Goal: Transaction & Acquisition: Purchase product/service

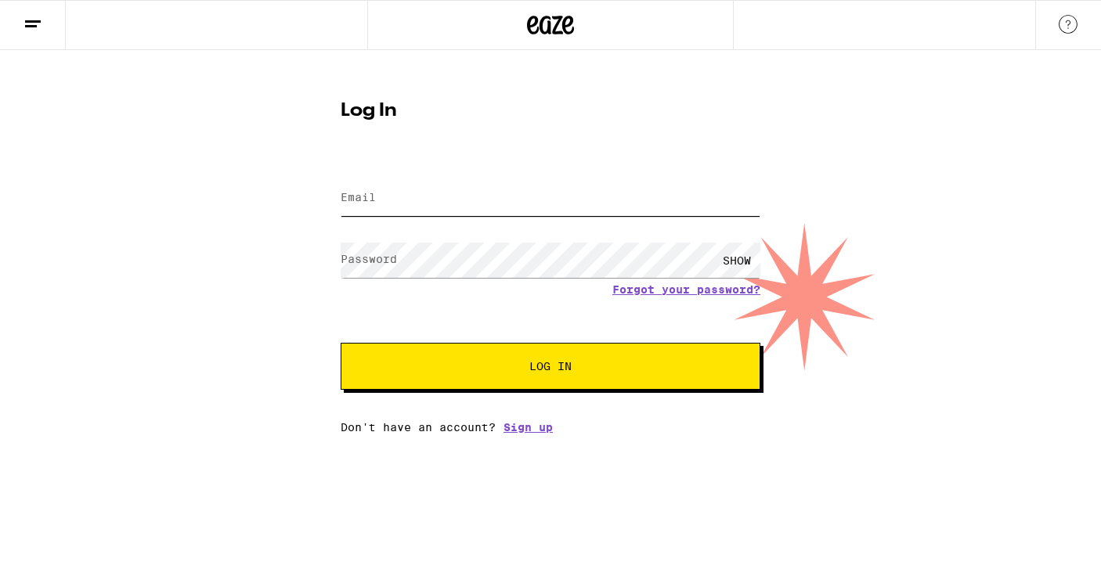
click at [392, 197] on input "Email" at bounding box center [551, 198] width 420 height 35
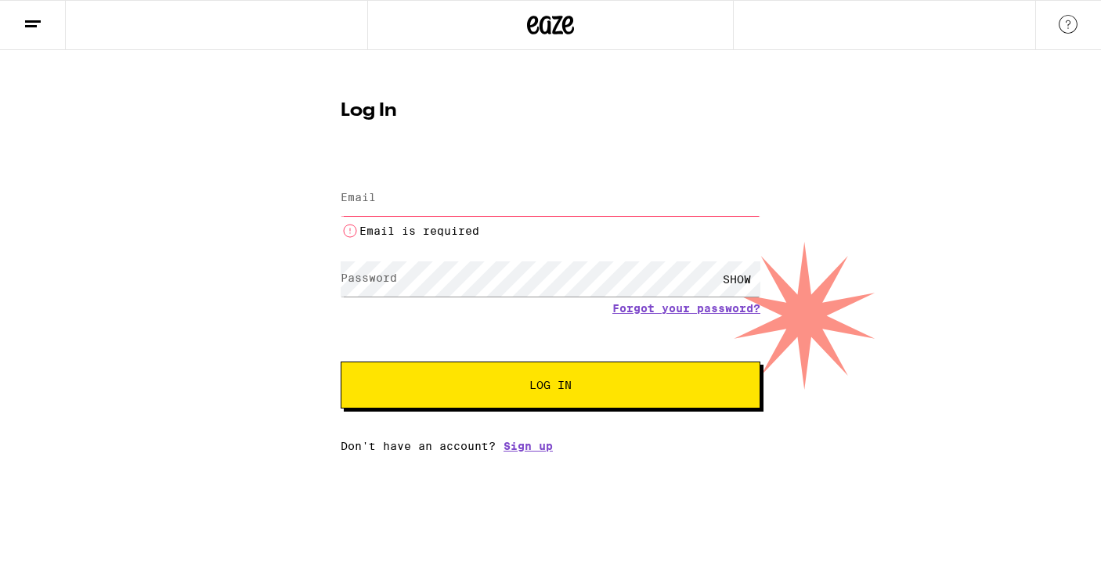
type input "[EMAIL_ADDRESS][DOMAIN_NAME]"
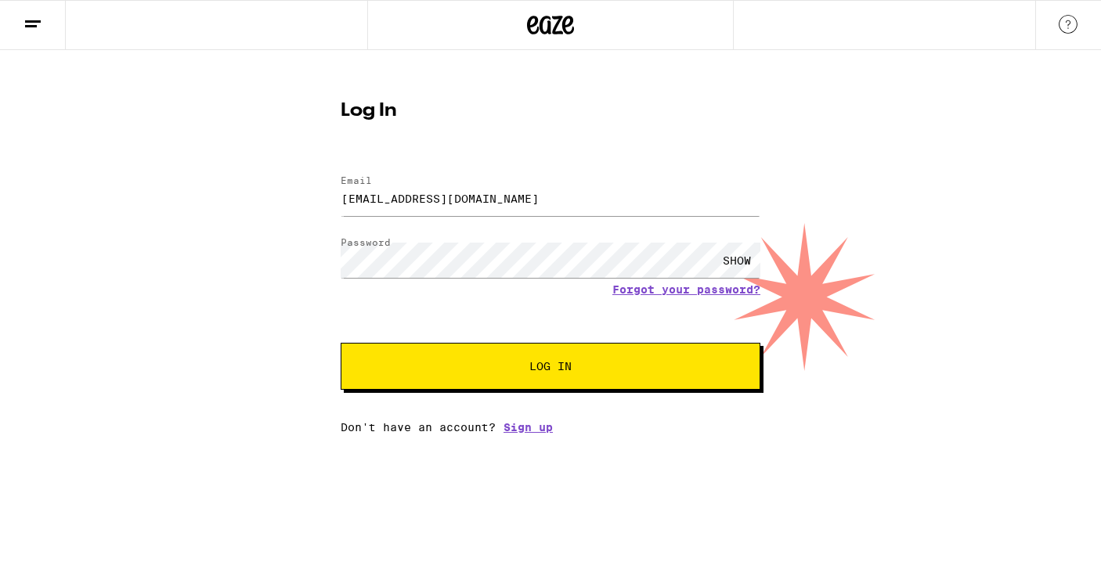
click at [511, 383] on button "Log In" at bounding box center [551, 366] width 420 height 47
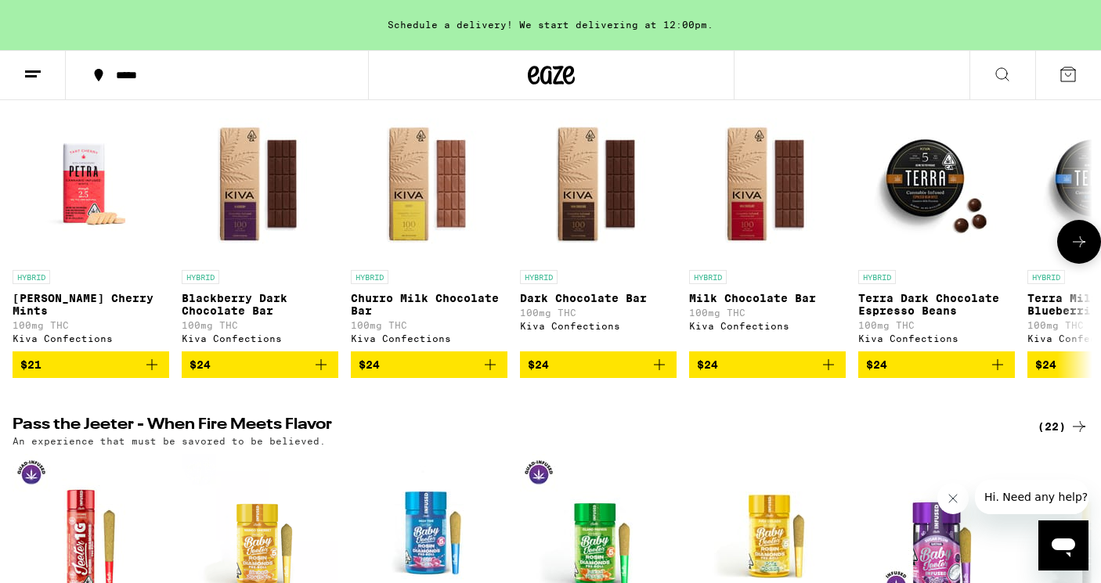
scroll to position [570, 0]
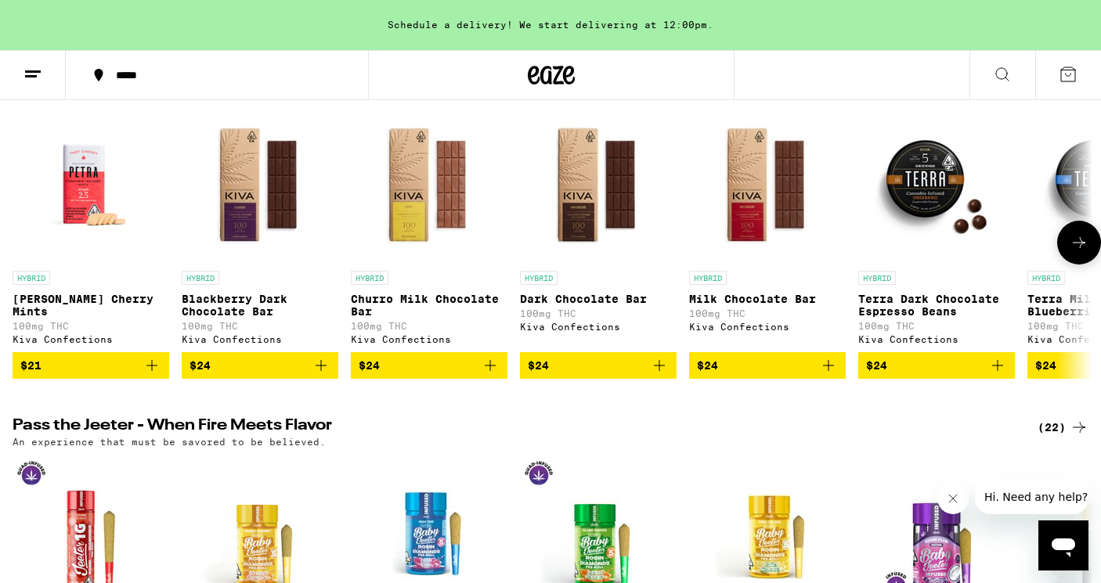
click at [1071, 251] on icon at bounding box center [1079, 242] width 19 height 19
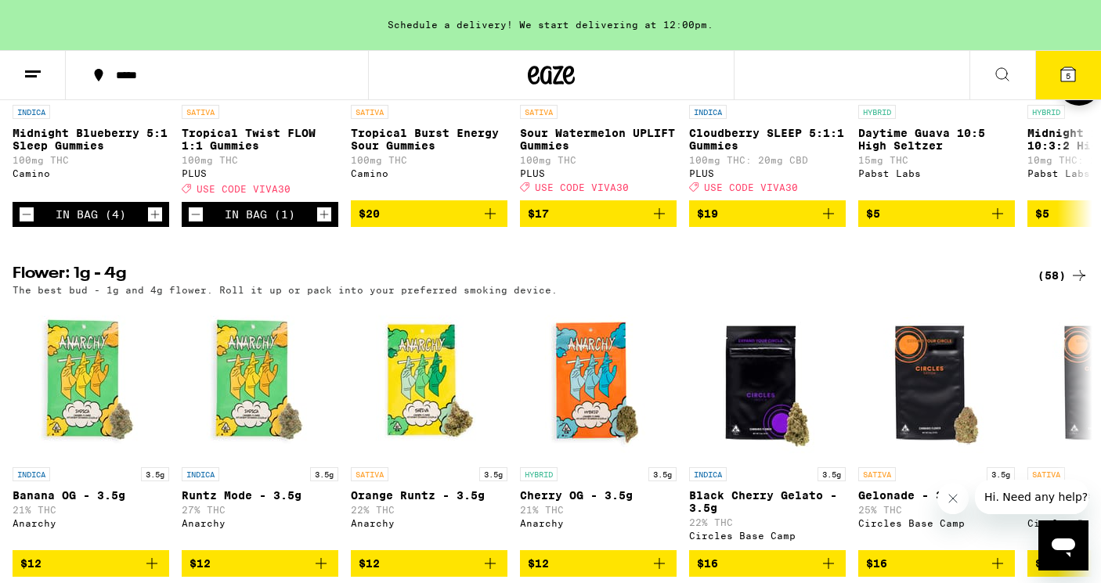
scroll to position [1457, 0]
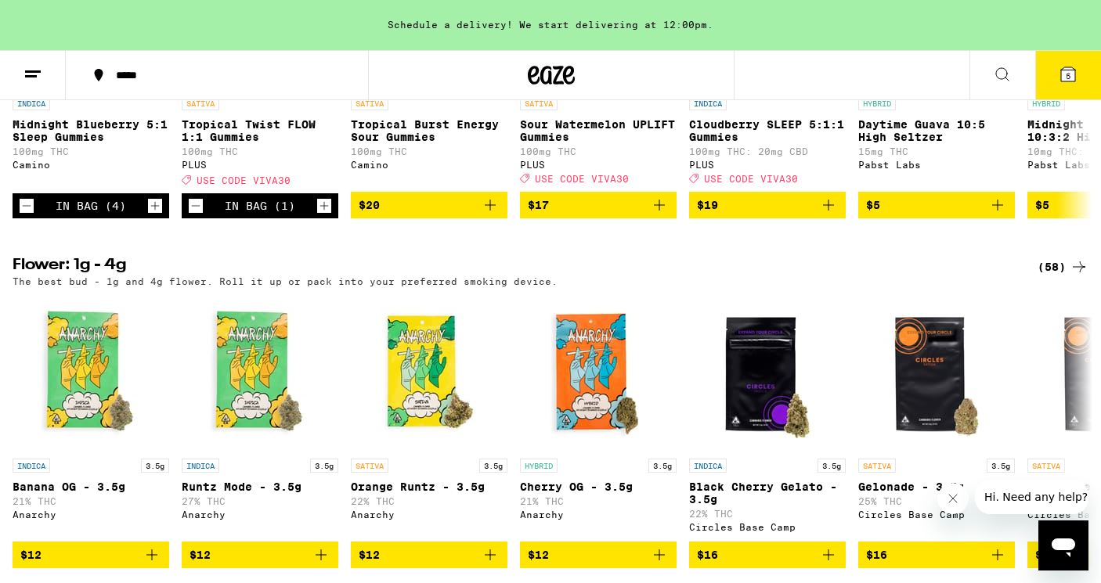
click at [1067, 65] on icon at bounding box center [1068, 74] width 19 height 19
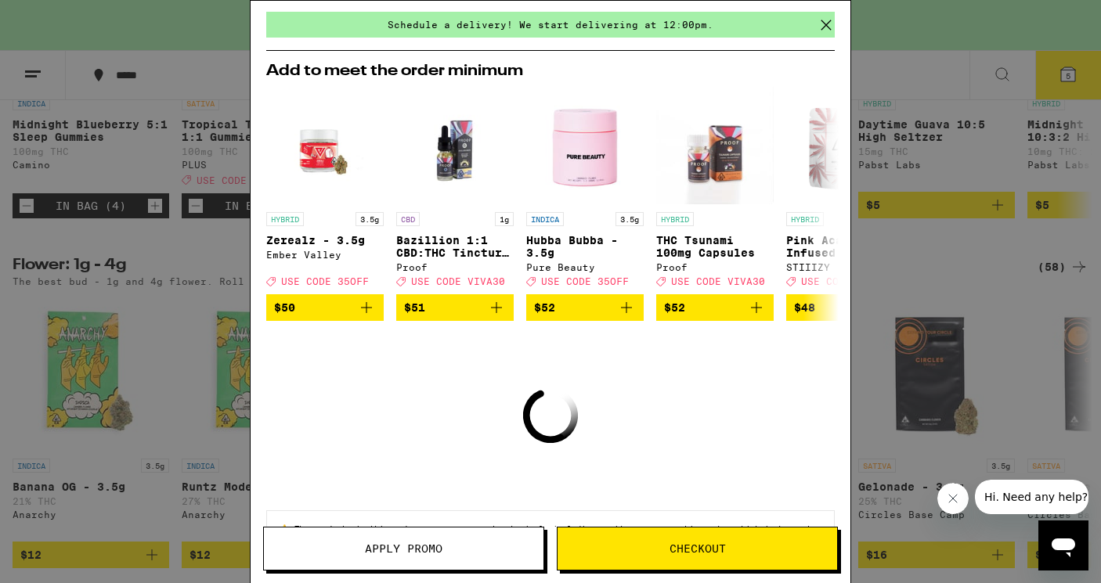
scroll to position [124, 0]
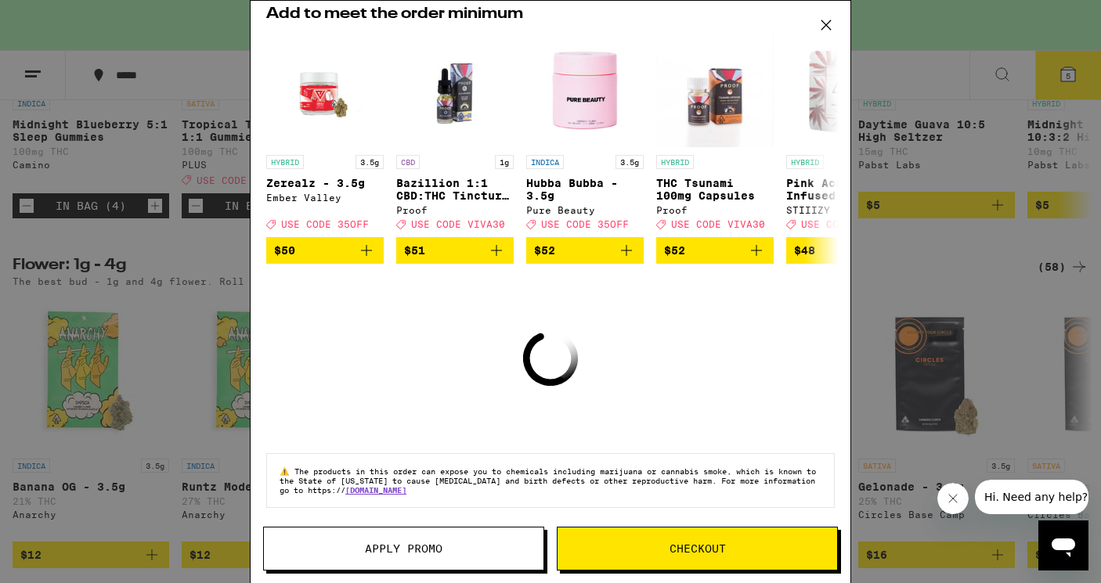
click at [824, 25] on icon at bounding box center [825, 24] width 23 height 23
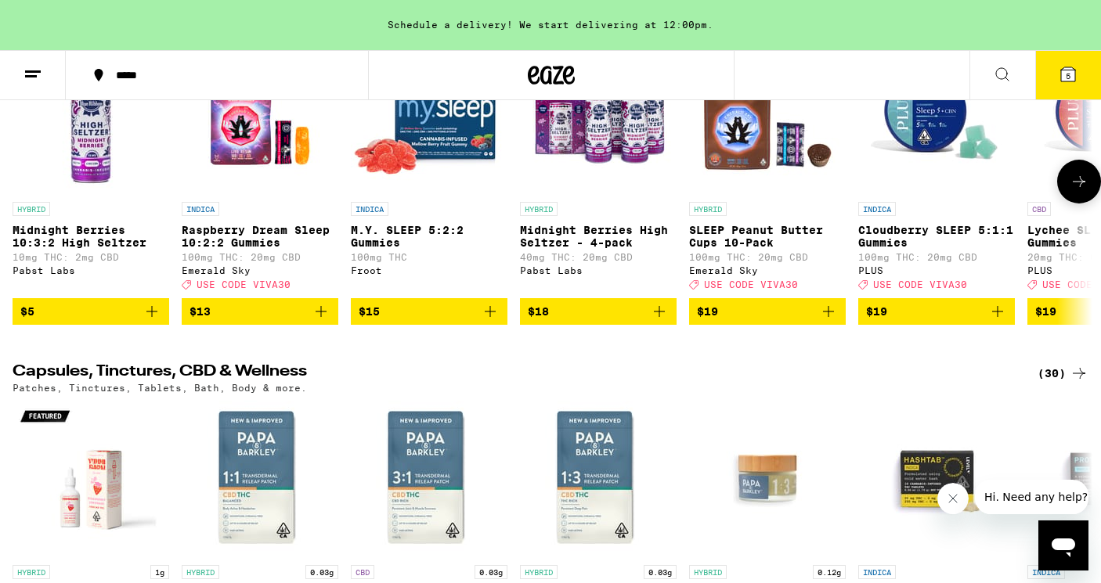
scroll to position [5740, 0]
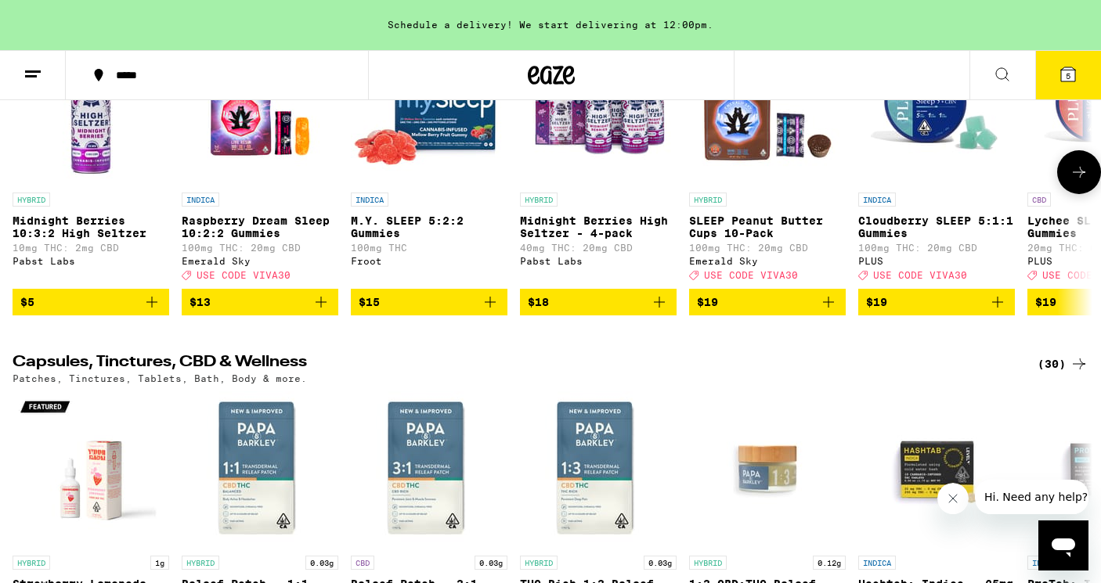
click at [1083, 182] on icon at bounding box center [1079, 172] width 19 height 19
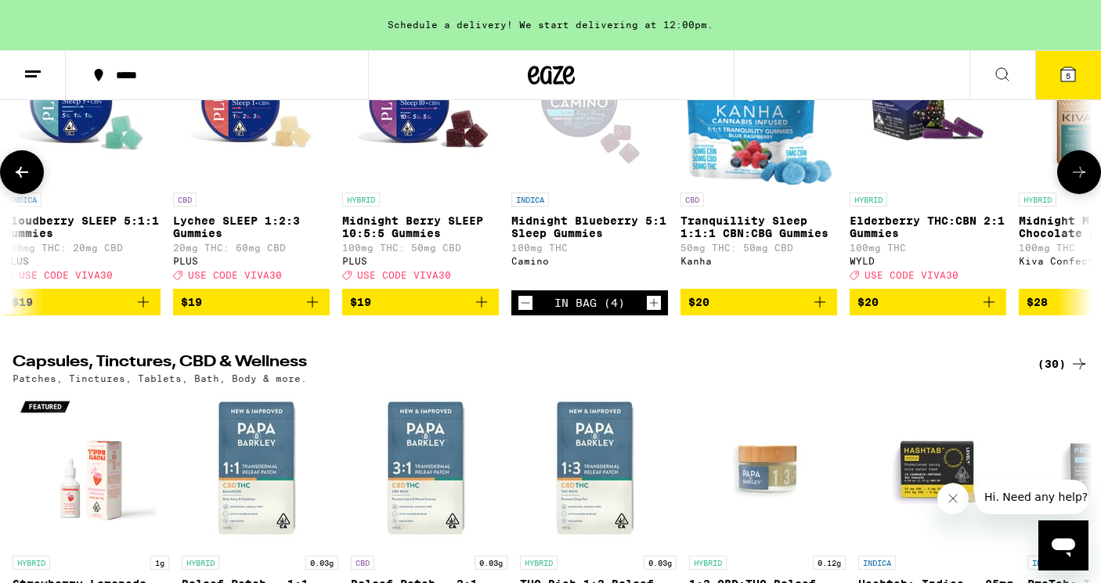
scroll to position [0, 905]
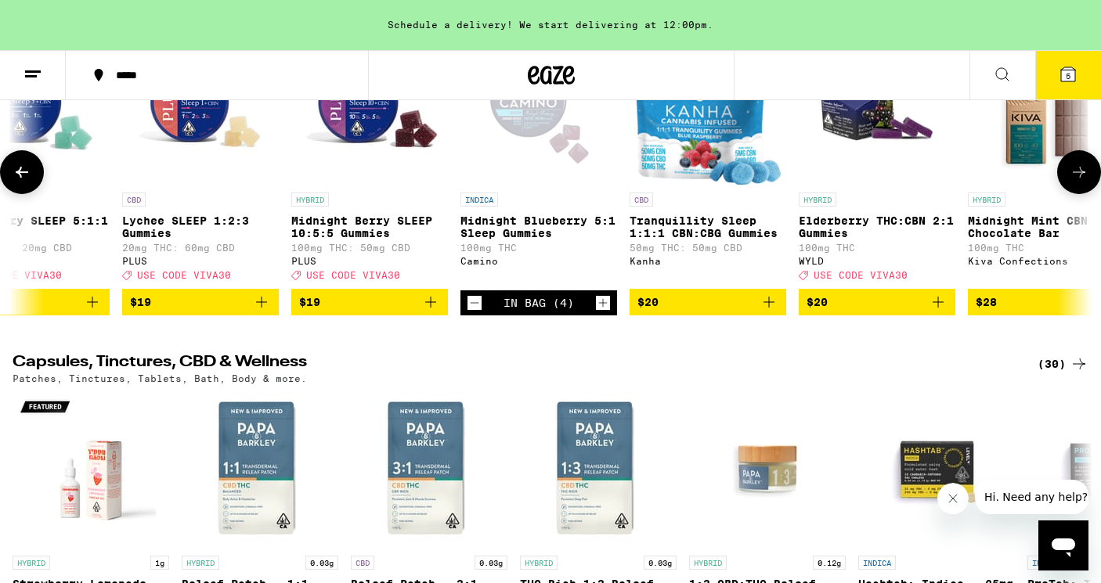
click at [1082, 182] on icon at bounding box center [1079, 172] width 19 height 19
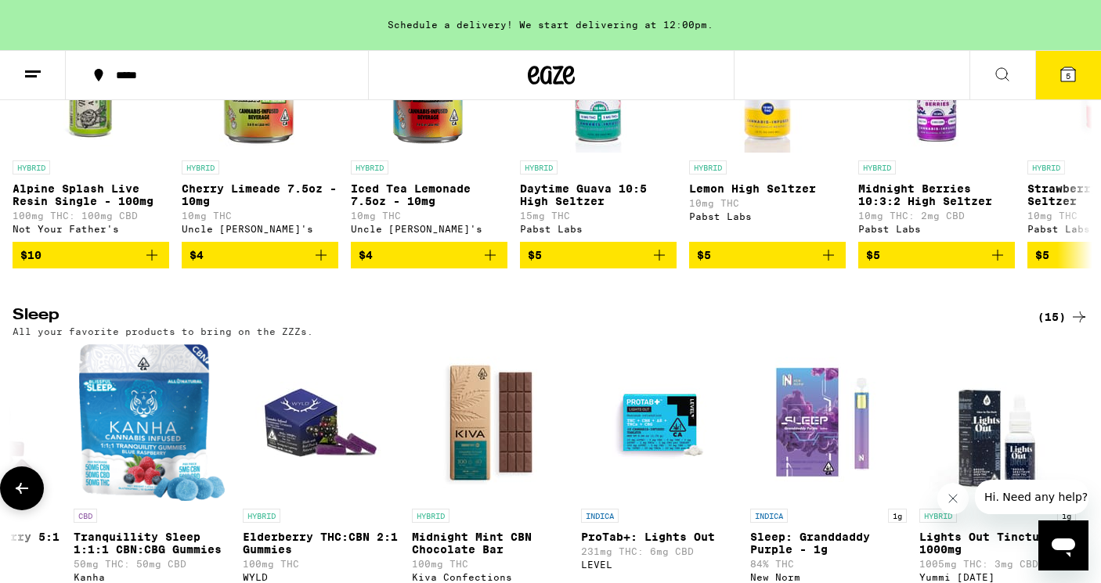
scroll to position [4465, 0]
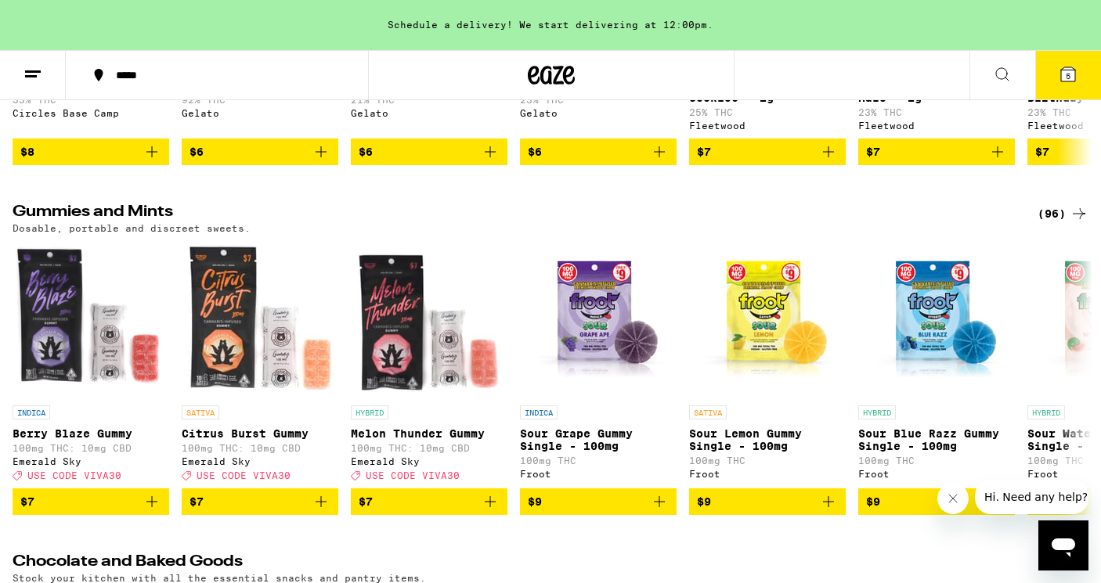
click at [1058, 78] on button "5" at bounding box center [1068, 75] width 66 height 49
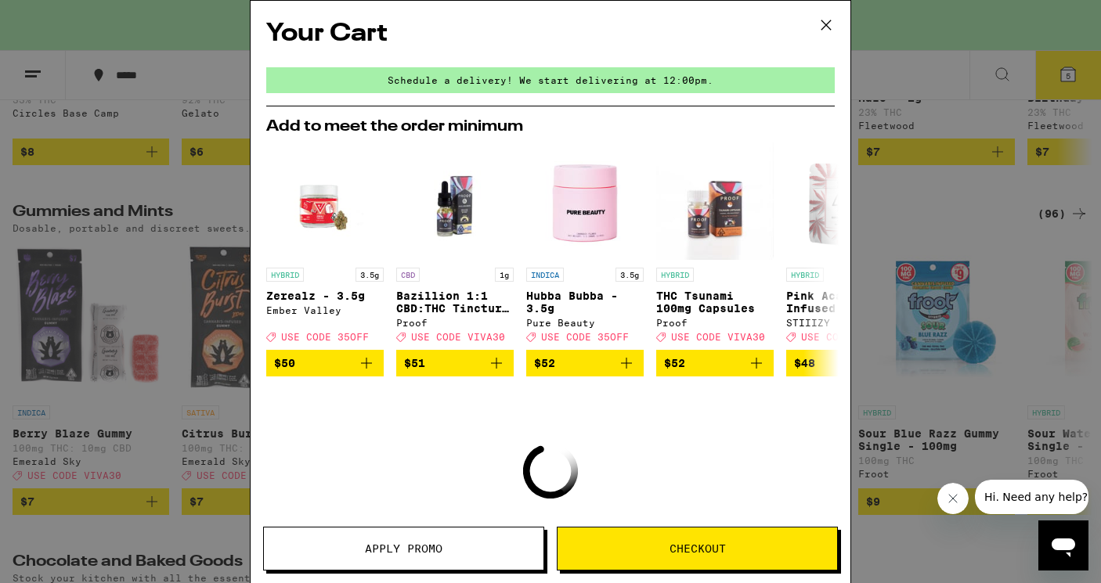
scroll to position [4305, 0]
click at [712, 543] on span "Checkout" at bounding box center [698, 548] width 56 height 11
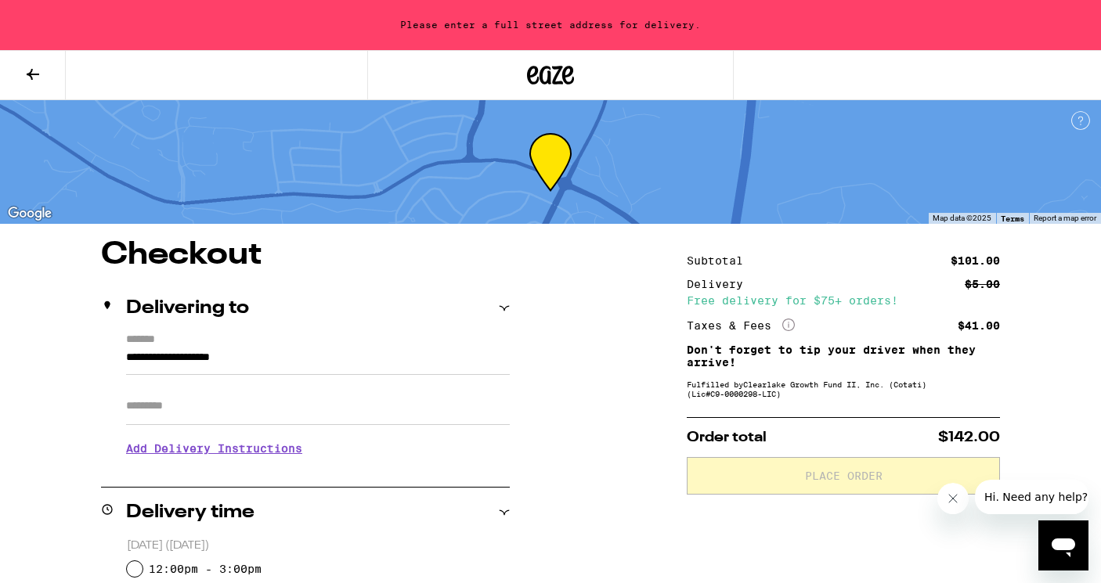
click at [287, 365] on input "**********" at bounding box center [318, 361] width 384 height 27
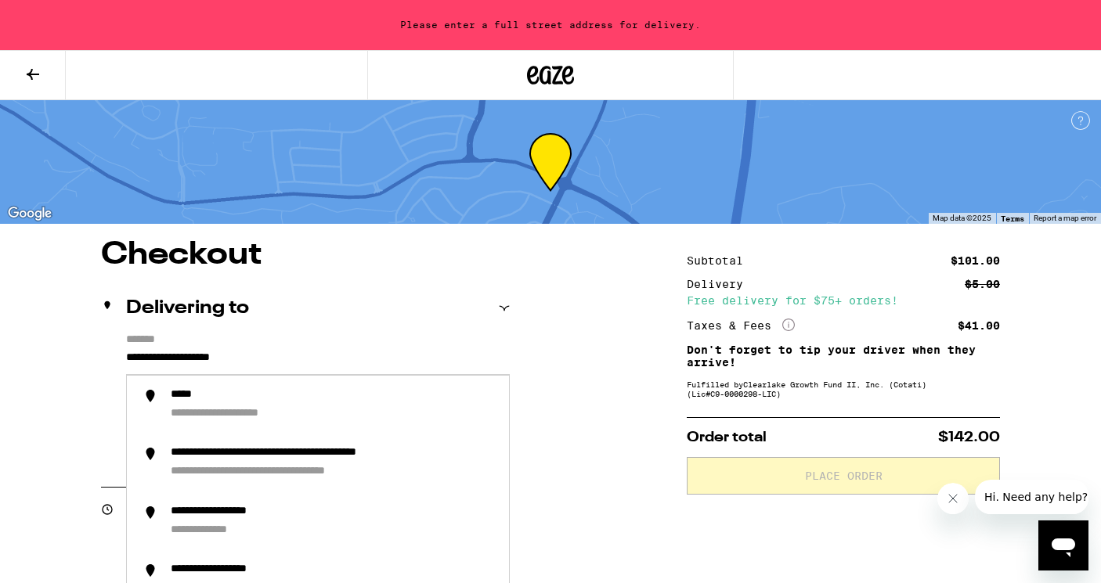
drag, startPoint x: 285, startPoint y: 365, endPoint x: 103, endPoint y: 356, distance: 181.9
click at [103, 356] on div "**********" at bounding box center [305, 401] width 409 height 135
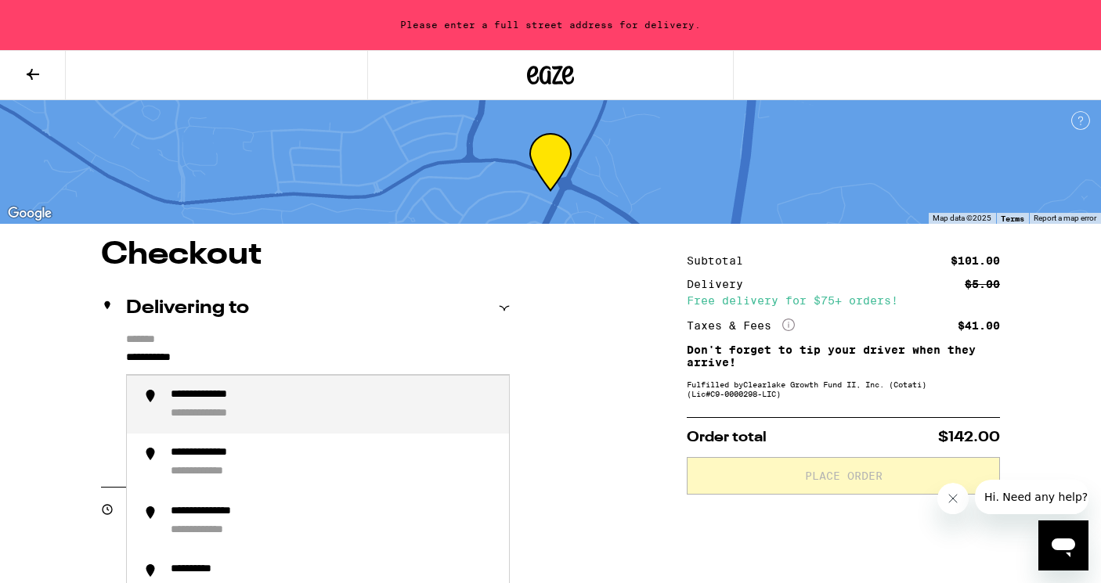
click at [197, 420] on div "**********" at bounding box center [220, 414] width 99 height 15
type input "**********"
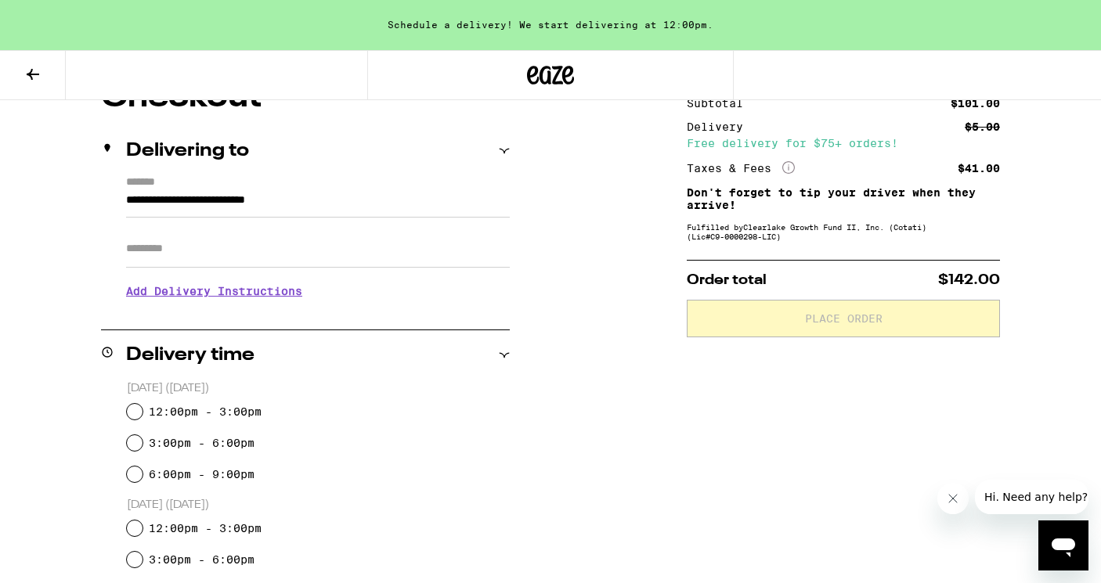
scroll to position [161, 0]
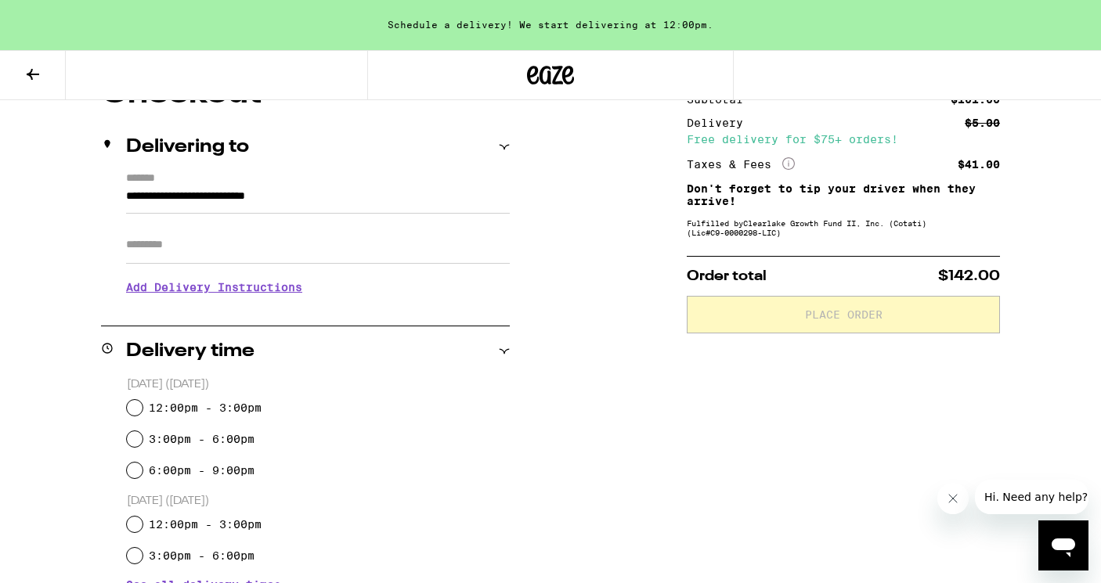
click at [193, 436] on label "3:00pm - 6:00pm" at bounding box center [202, 439] width 106 height 13
click at [143, 436] on input "3:00pm - 6:00pm" at bounding box center [135, 440] width 16 height 16
radio input "true"
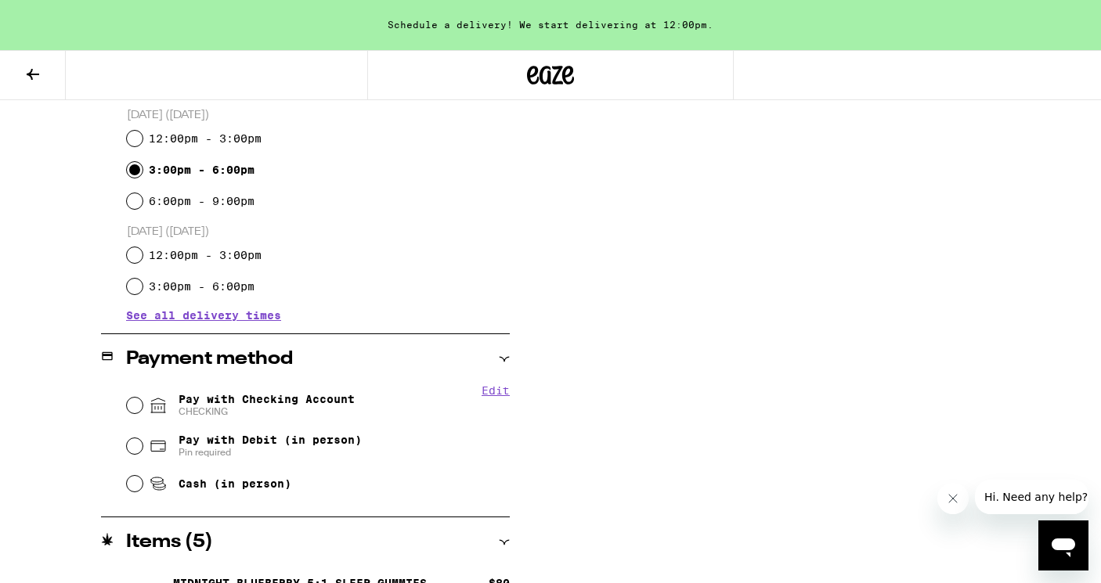
scroll to position [499, 0]
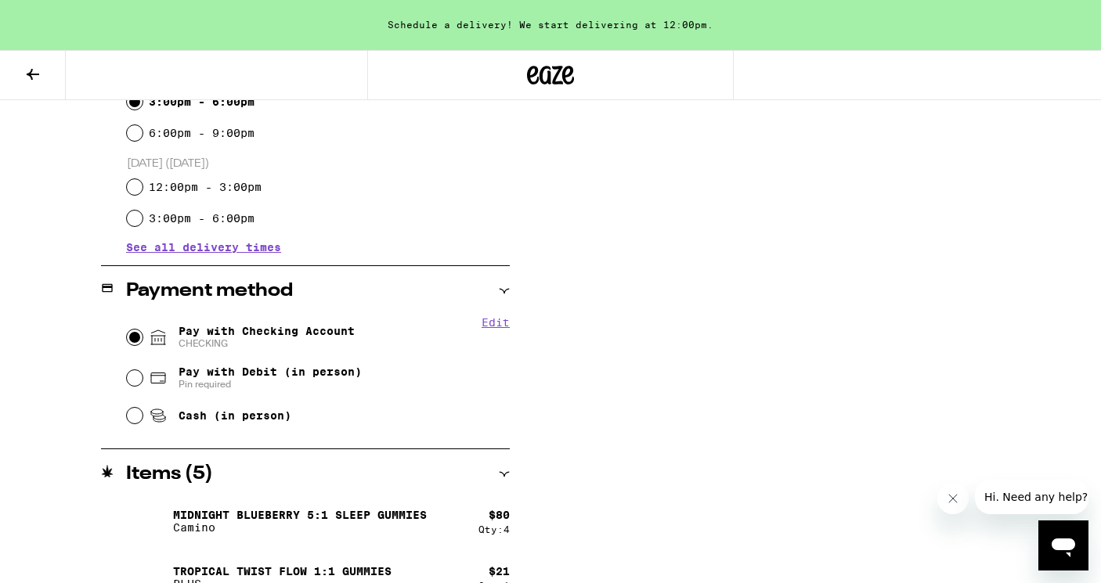
click at [128, 336] on input "Pay with Checking Account CHECKING" at bounding box center [135, 338] width 16 height 16
radio input "true"
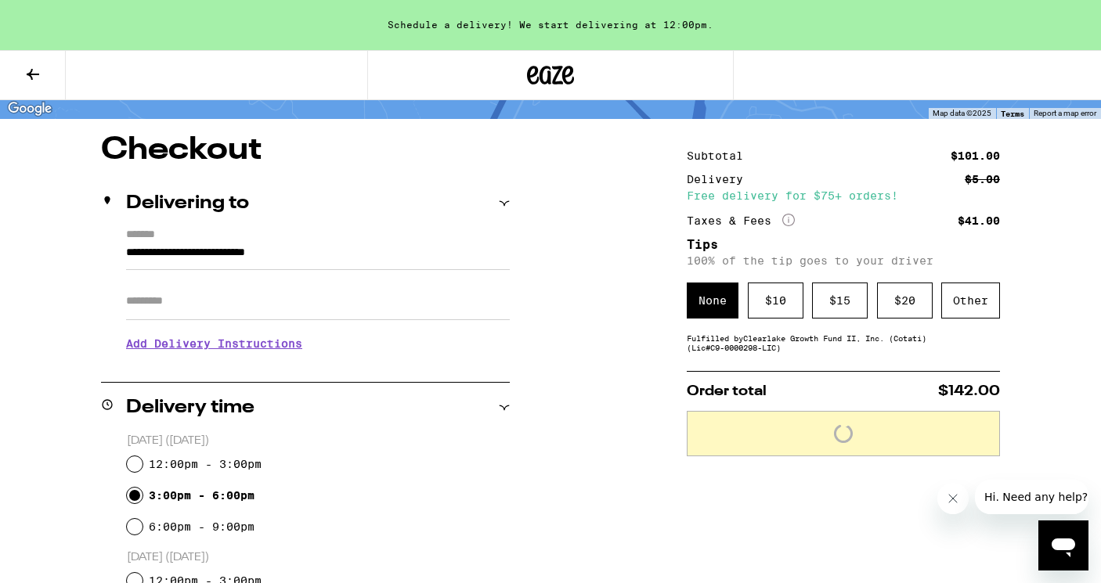
scroll to position [110, 0]
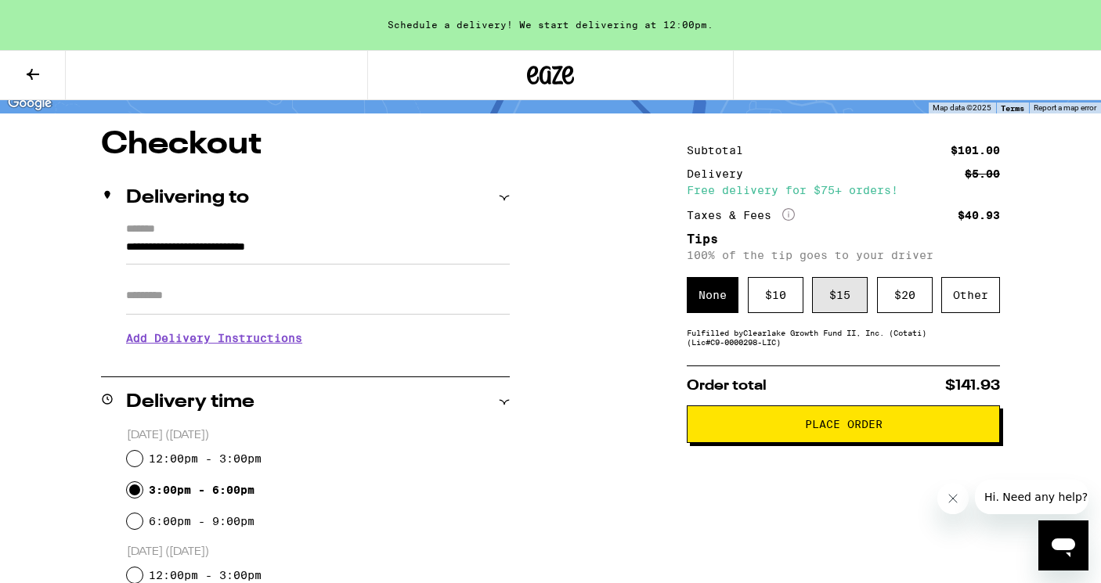
click at [823, 305] on div "$ 15" at bounding box center [840, 295] width 56 height 36
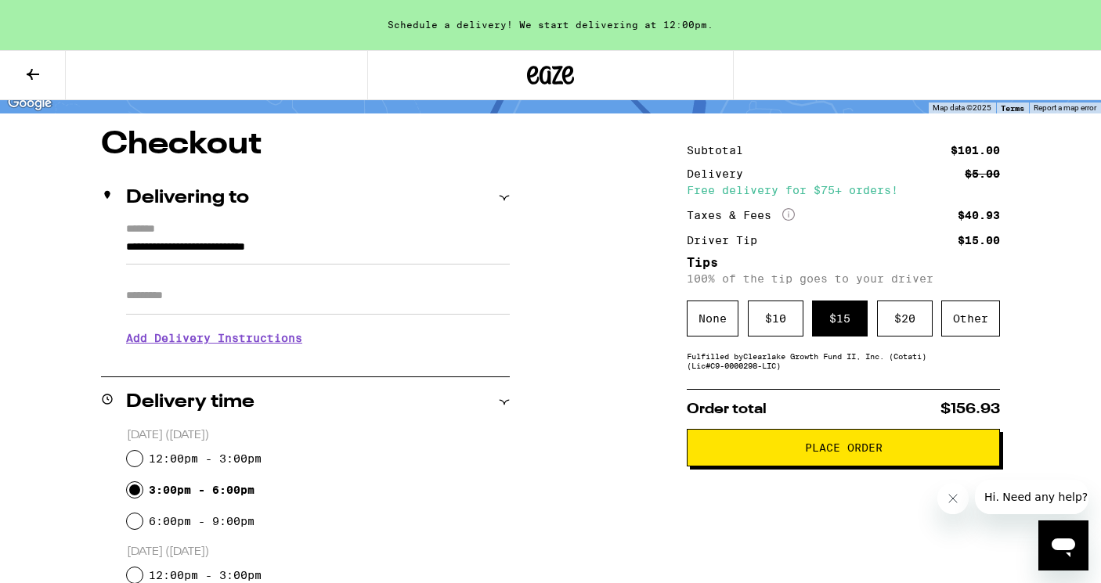
click at [841, 453] on span "Place Order" at bounding box center [844, 447] width 78 height 11
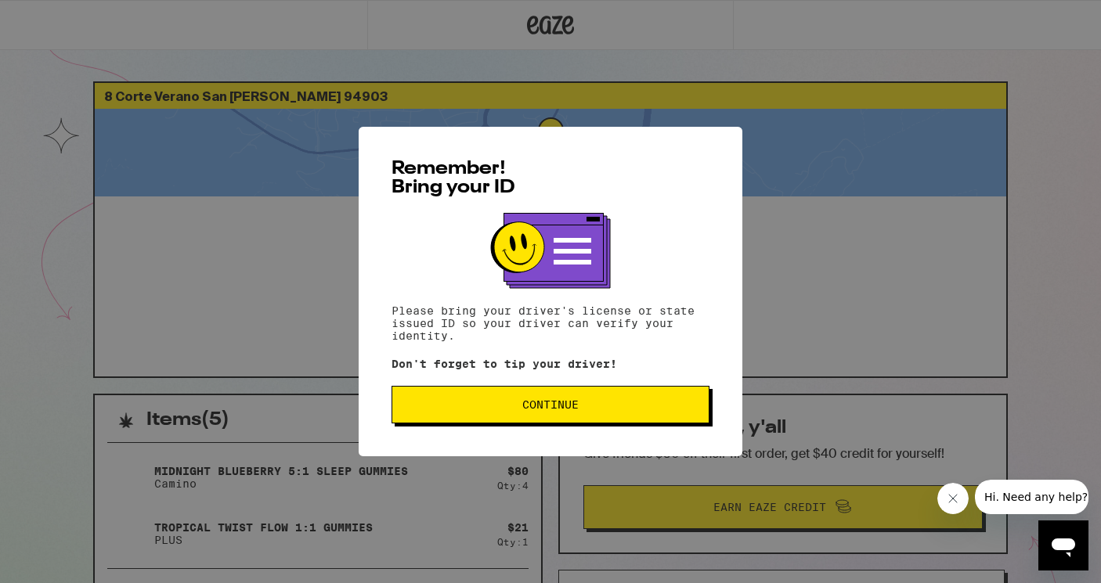
click at [598, 414] on button "Continue" at bounding box center [551, 405] width 318 height 38
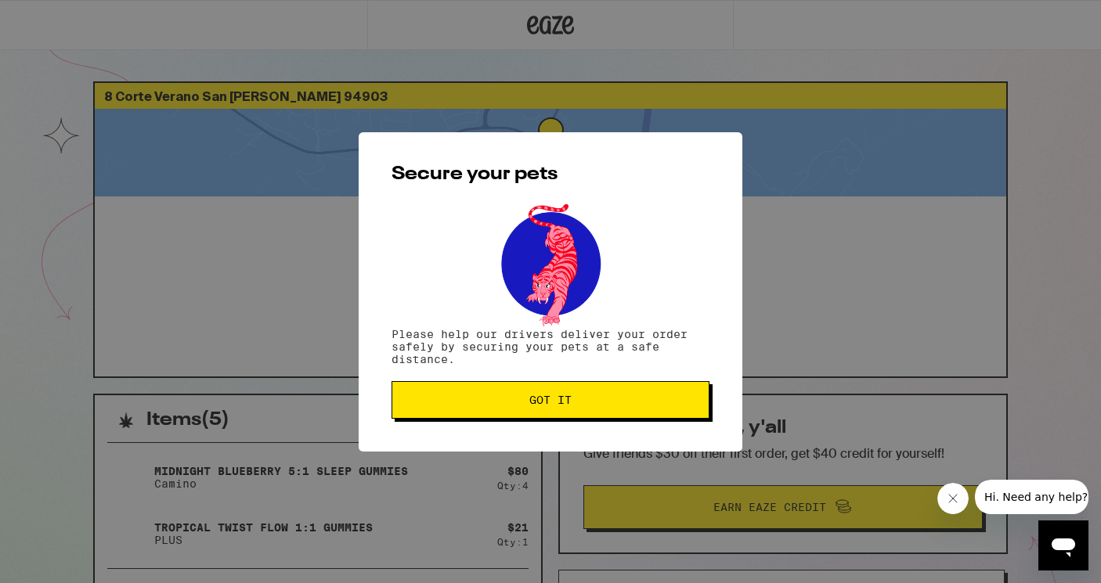
click at [598, 414] on button "Got it" at bounding box center [551, 400] width 318 height 38
